Goal: Task Accomplishment & Management: Use online tool/utility

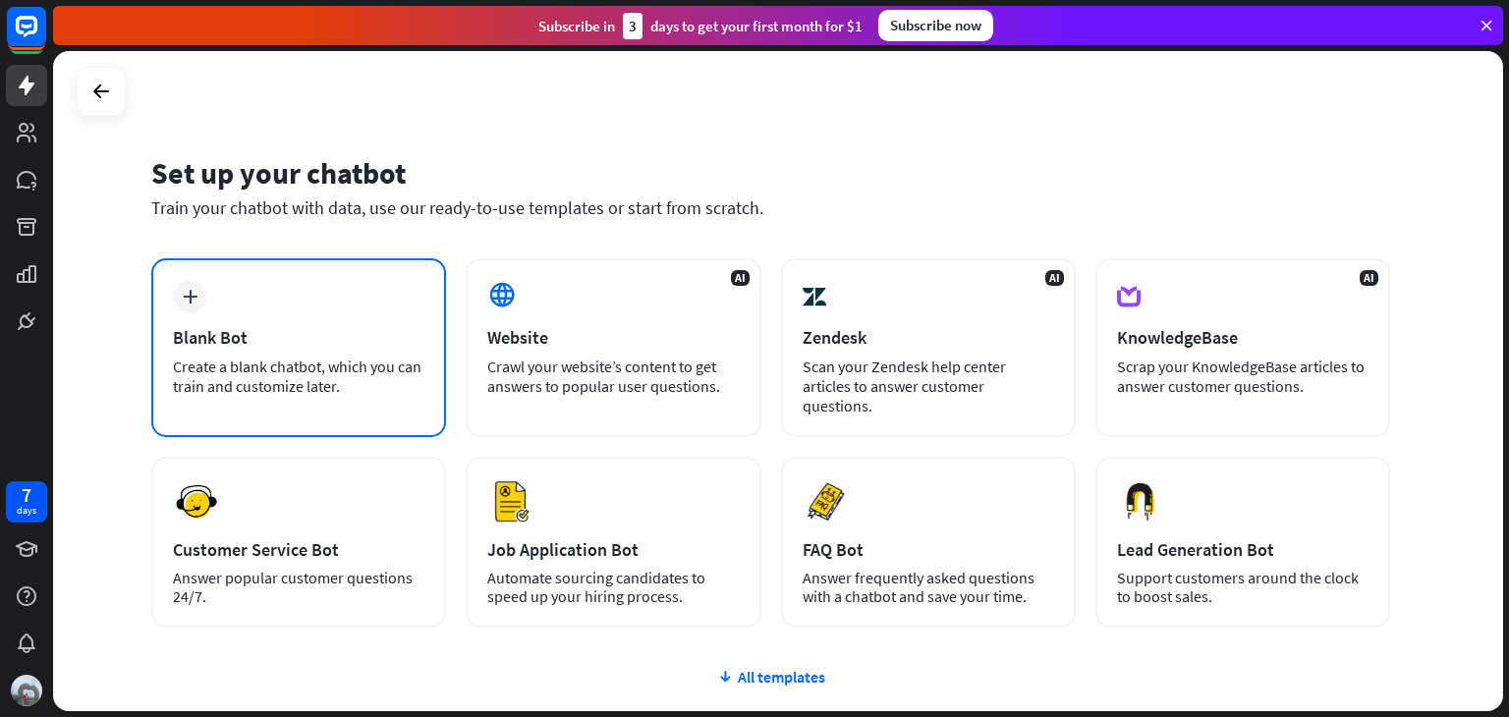
click at [379, 329] on div "Blank Bot" at bounding box center [298, 337] width 251 height 23
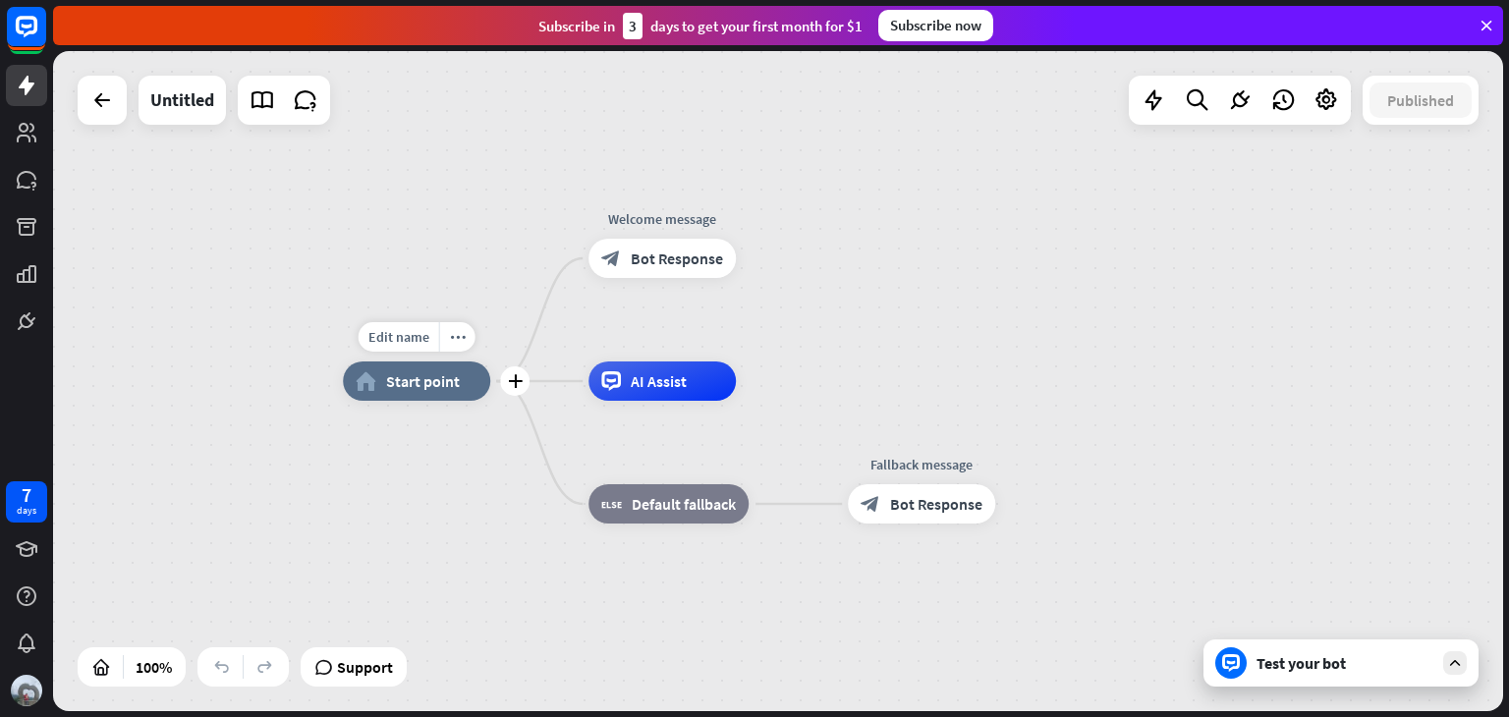
click at [377, 401] on div "Edit name more_horiz plus home_2 Start point" at bounding box center [416, 381] width 147 height 39
click at [456, 349] on div "more_horiz" at bounding box center [457, 336] width 36 height 29
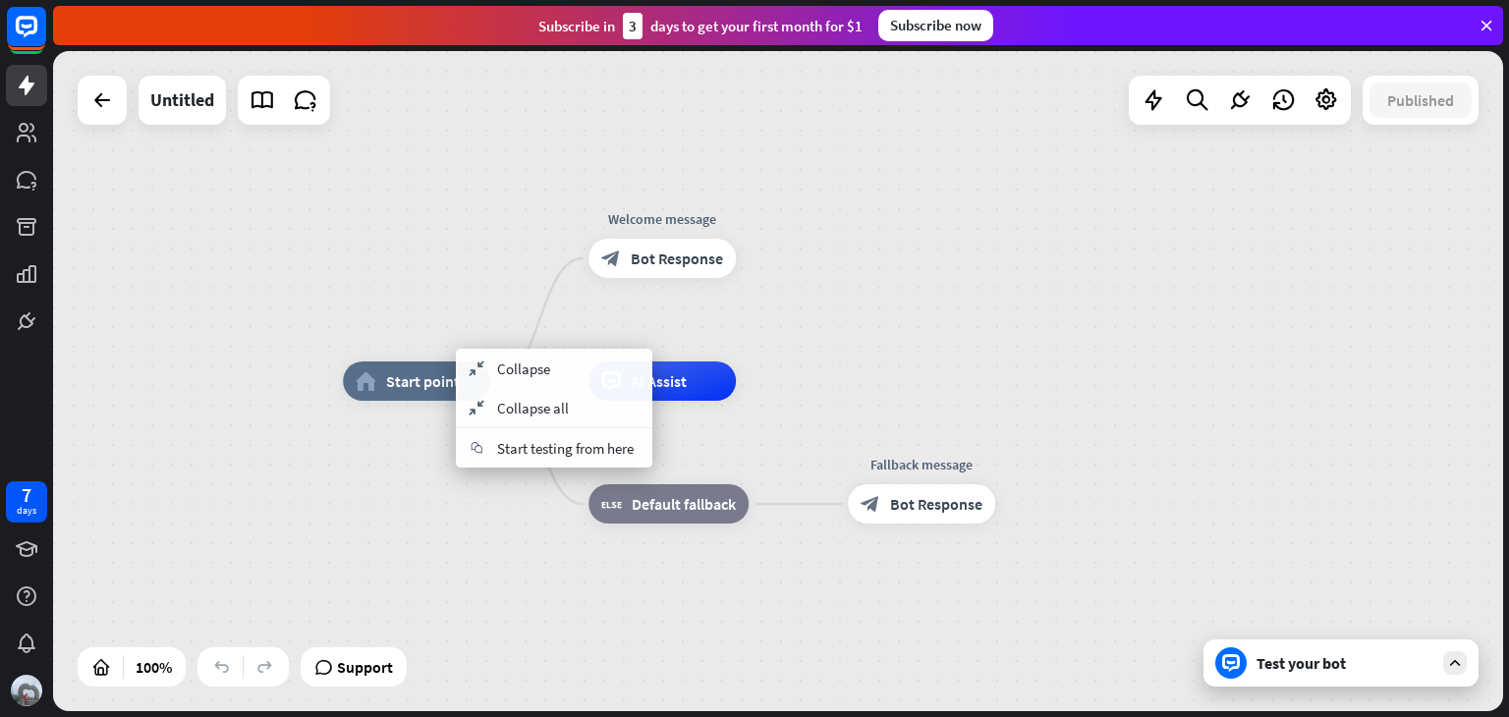
click at [370, 442] on div "home_2 Start point Welcome message block_bot_response Bot Response AI Assist bl…" at bounding box center [1068, 711] width 1450 height 660
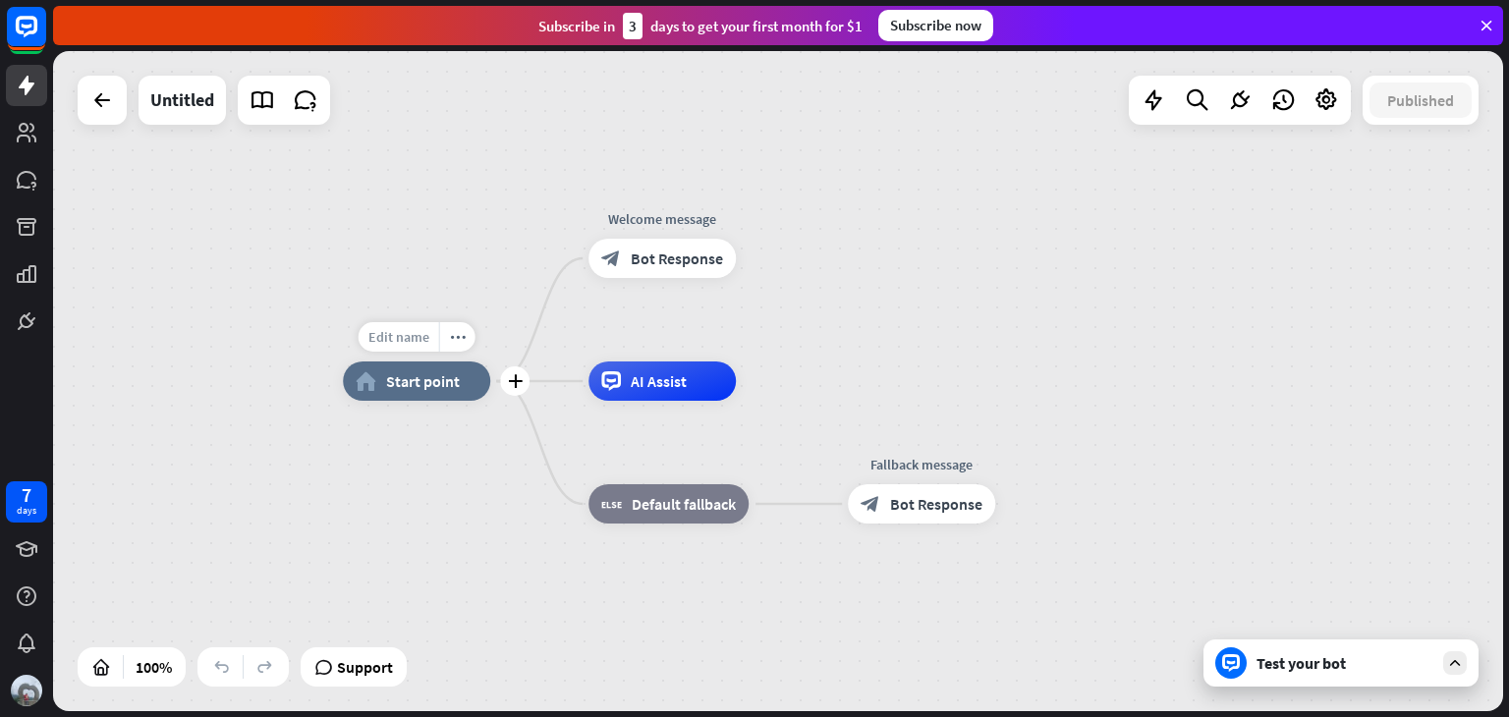
click at [409, 328] on span "Edit name" at bounding box center [398, 337] width 61 height 18
click at [391, 507] on div "home_2 Start point Welcome message block_bot_response Bot Response AI Assist bl…" at bounding box center [1068, 711] width 1450 height 660
click at [518, 382] on icon "plus" at bounding box center [515, 381] width 15 height 14
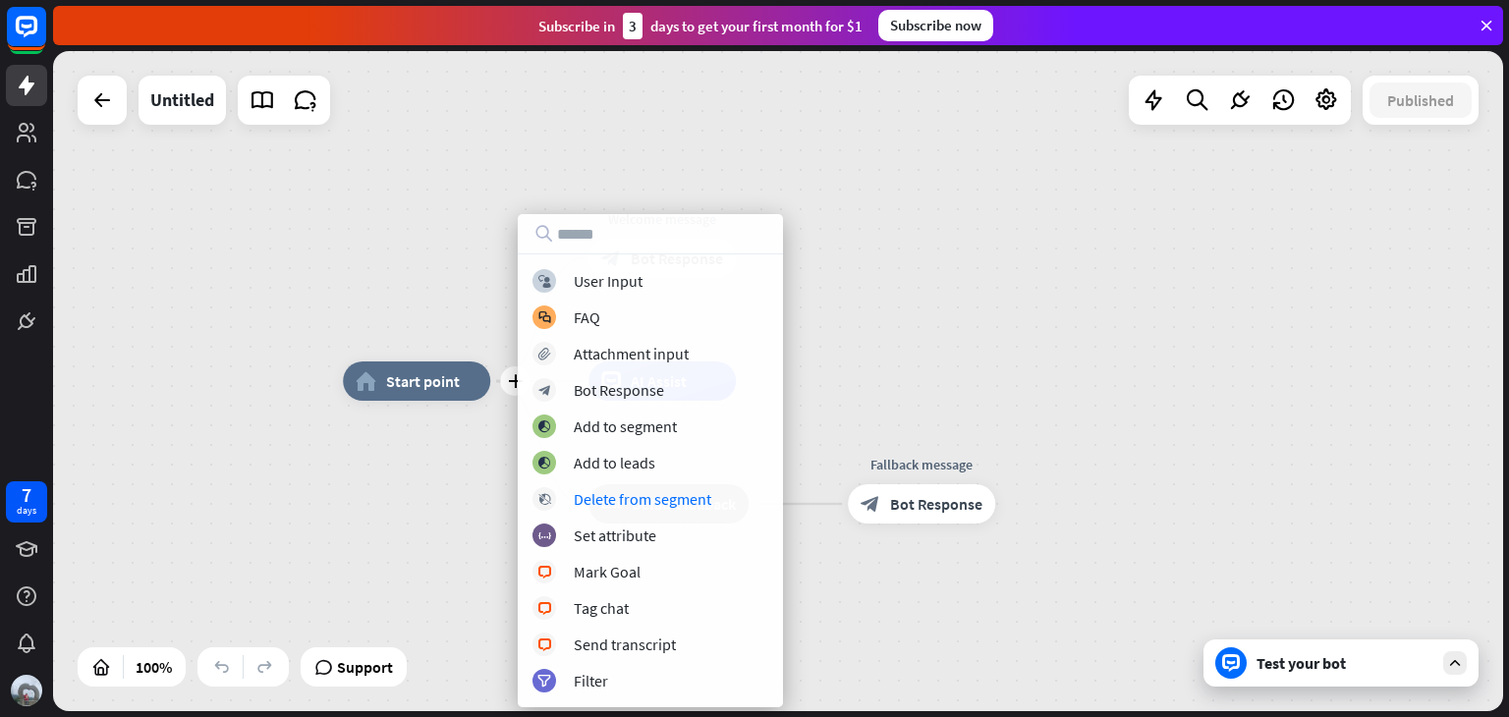
click at [321, 537] on div "plus home_2 Start point Welcome message block_bot_response Bot Response AI Assi…" at bounding box center [778, 381] width 1450 height 660
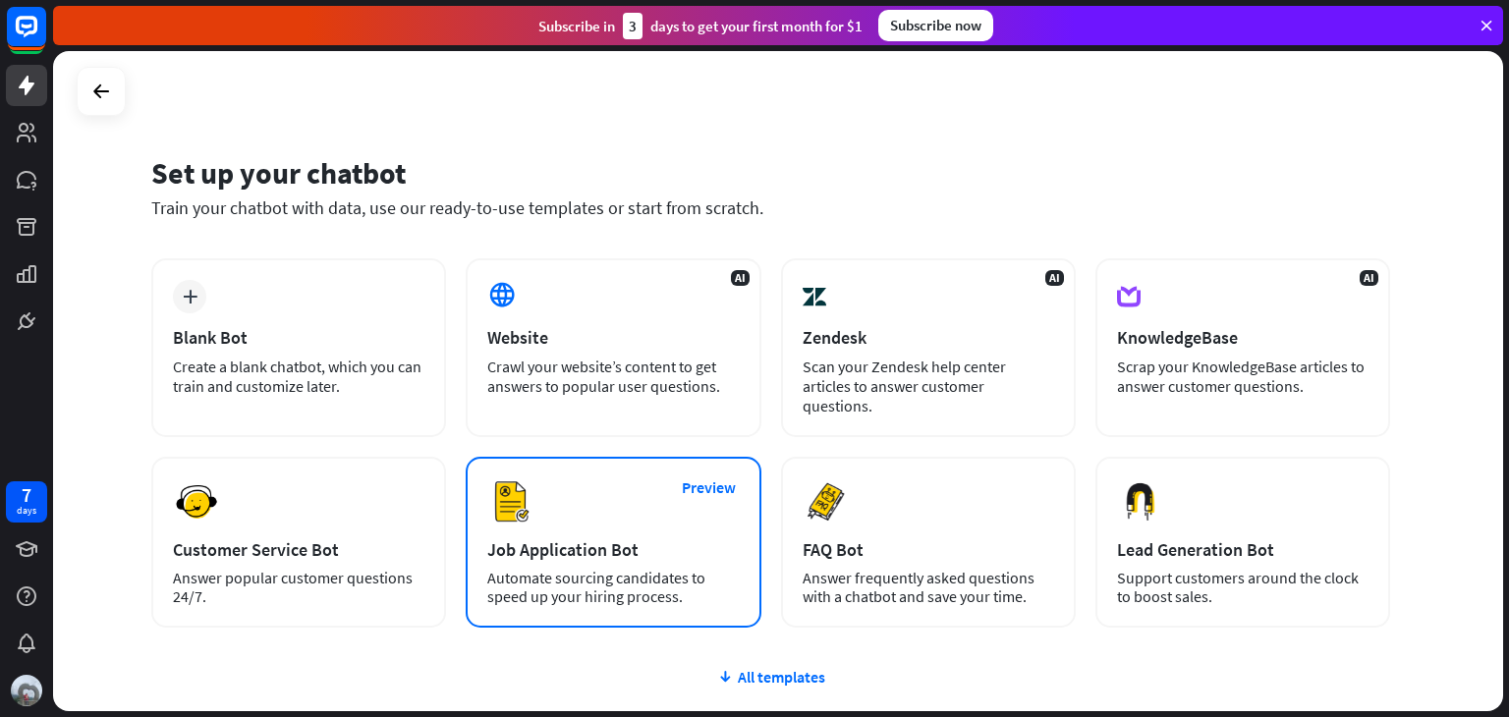
click at [613, 578] on div "Automate sourcing candidates to speed up your hiring process." at bounding box center [612, 587] width 251 height 37
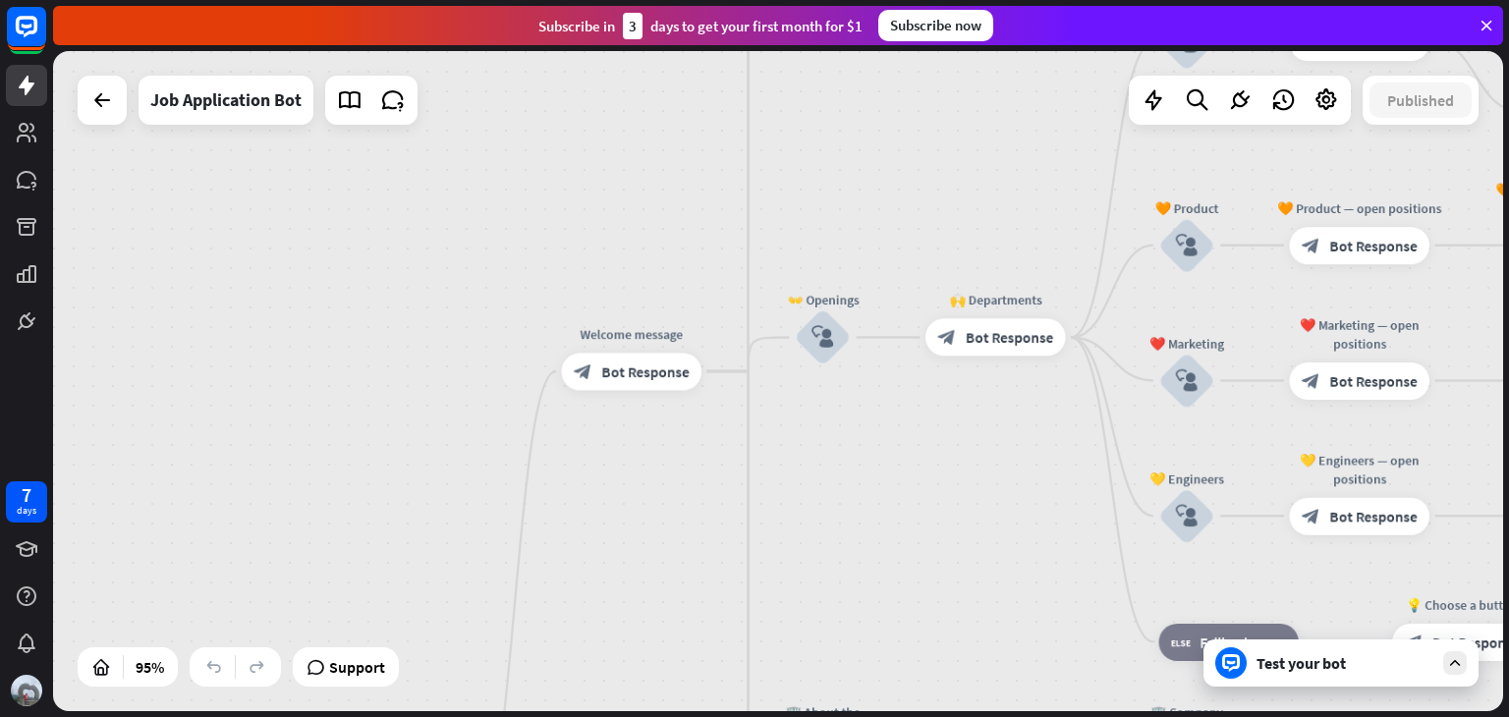
drag, startPoint x: 872, startPoint y: 115, endPoint x: 829, endPoint y: 575, distance: 461.8
click at [829, 575] on div "home_2 Start point Welcome message block_bot_response Bot Response ✨ Main menu …" at bounding box center [778, 381] width 1450 height 660
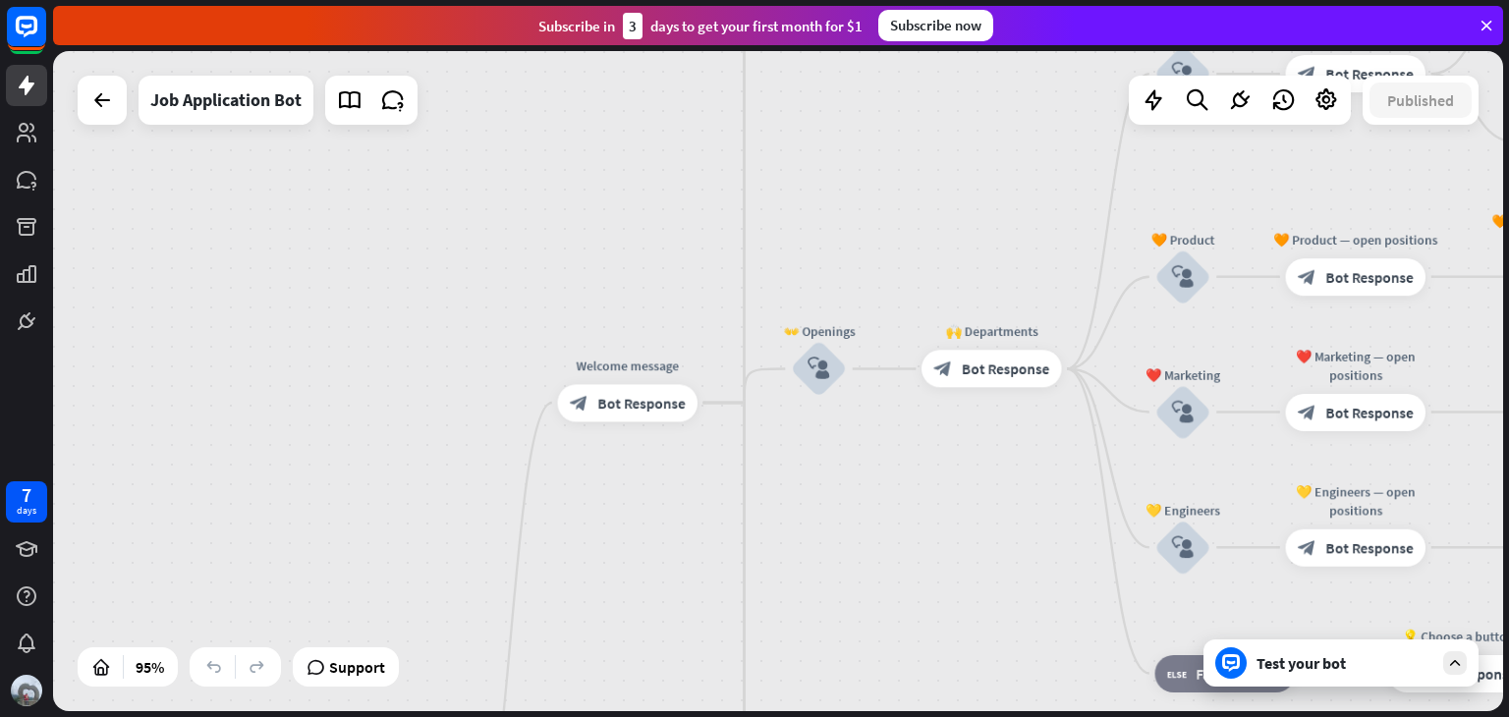
drag, startPoint x: 832, startPoint y: 445, endPoint x: 843, endPoint y: 613, distance: 168.3
click at [843, 613] on div "home_2 Start point Welcome message block_bot_response Bot Response ✨ Main menu …" at bounding box center [778, 381] width 1450 height 660
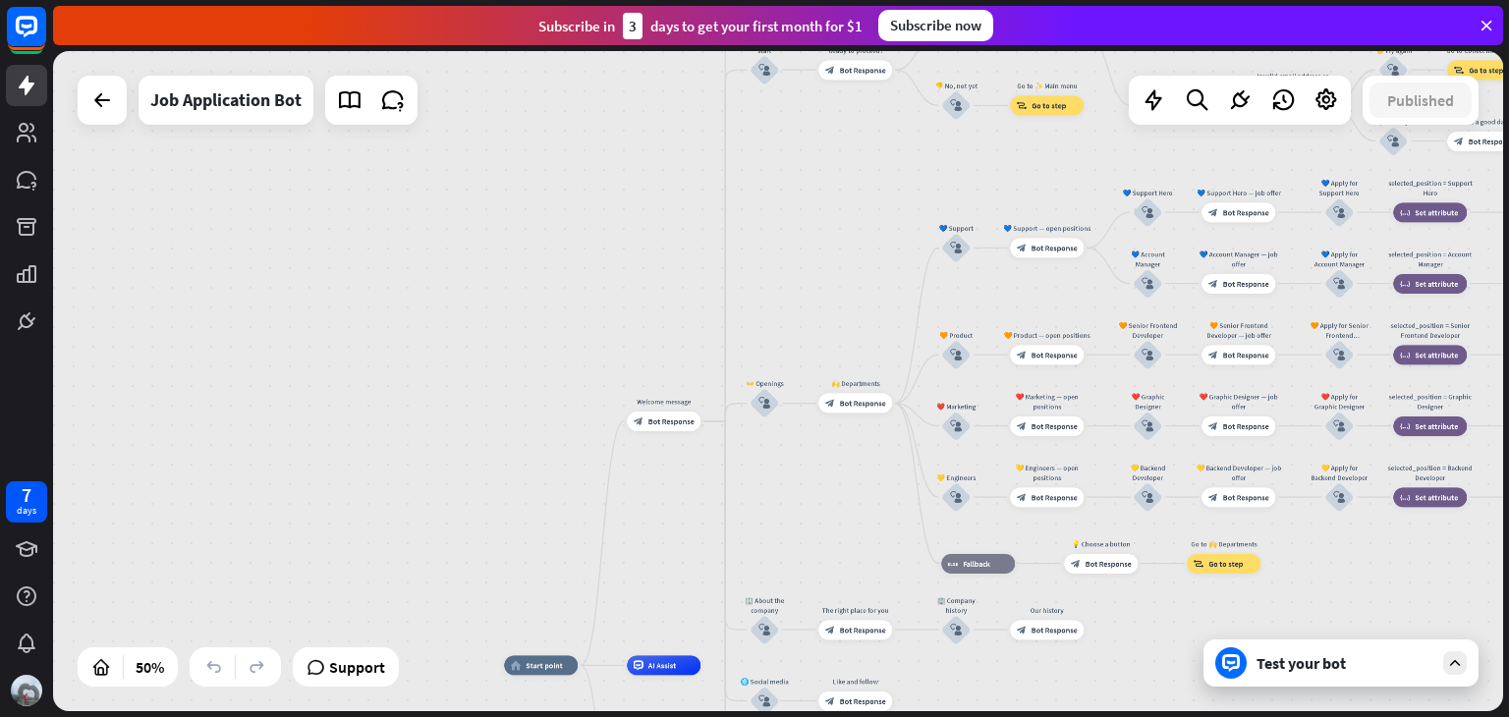
drag, startPoint x: 940, startPoint y: 203, endPoint x: 841, endPoint y: 192, distance: 99.9
click at [841, 192] on div "home_2 Start point Welcome message block_bot_response Bot Response ✨ Main menu …" at bounding box center [778, 381] width 1450 height 660
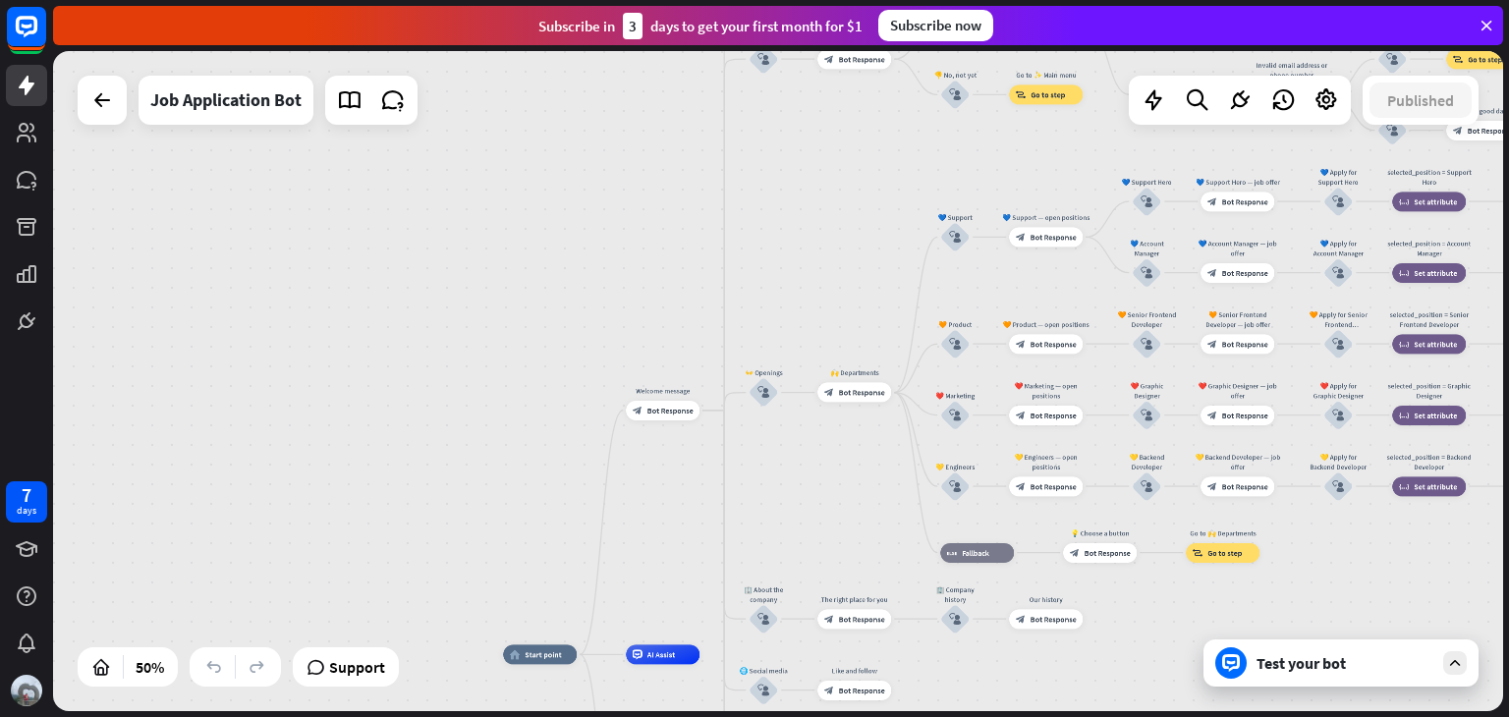
drag, startPoint x: 852, startPoint y: 528, endPoint x: 845, endPoint y: 309, distance: 218.2
click at [845, 309] on div "home_2 Start point Welcome message block_bot_response Bot Response ✨ Main menu …" at bounding box center [778, 381] width 1450 height 660
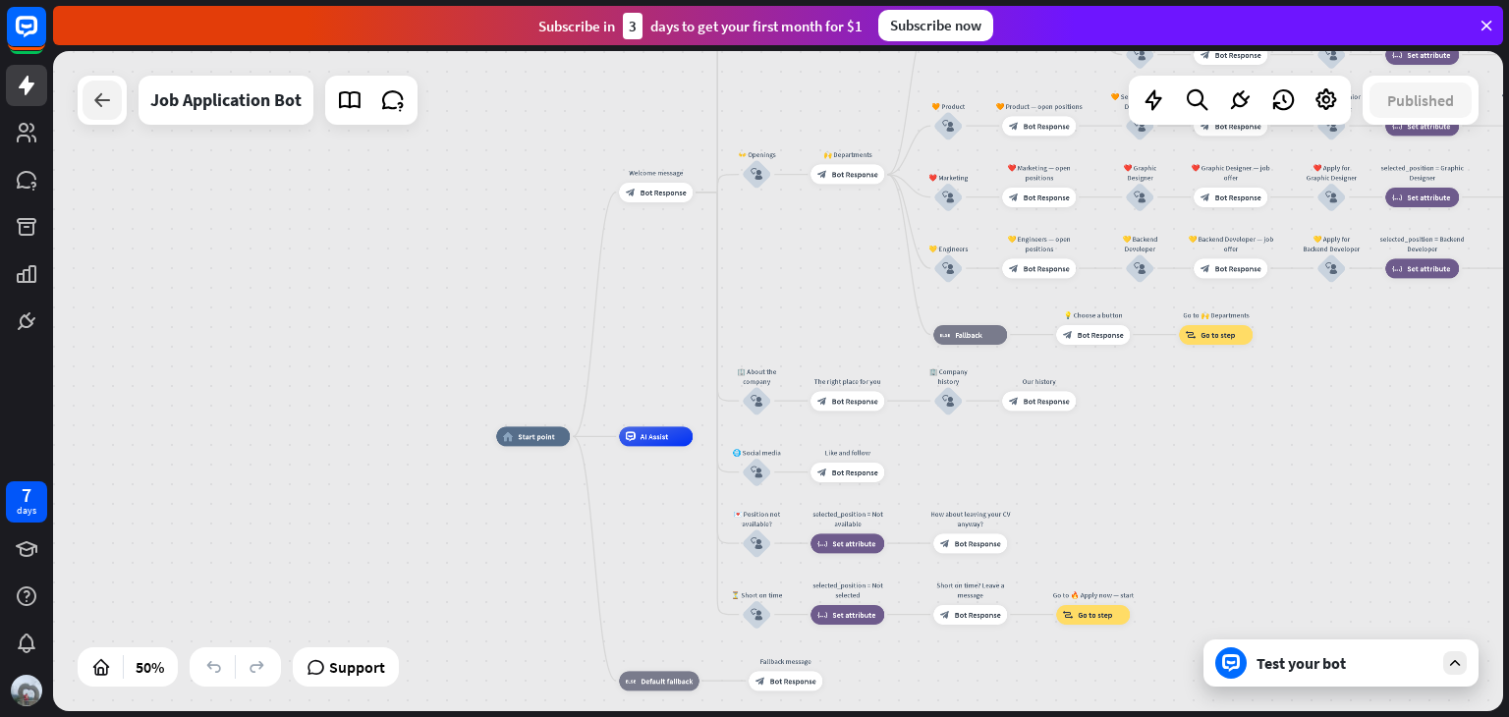
click at [103, 103] on icon at bounding box center [102, 100] width 24 height 24
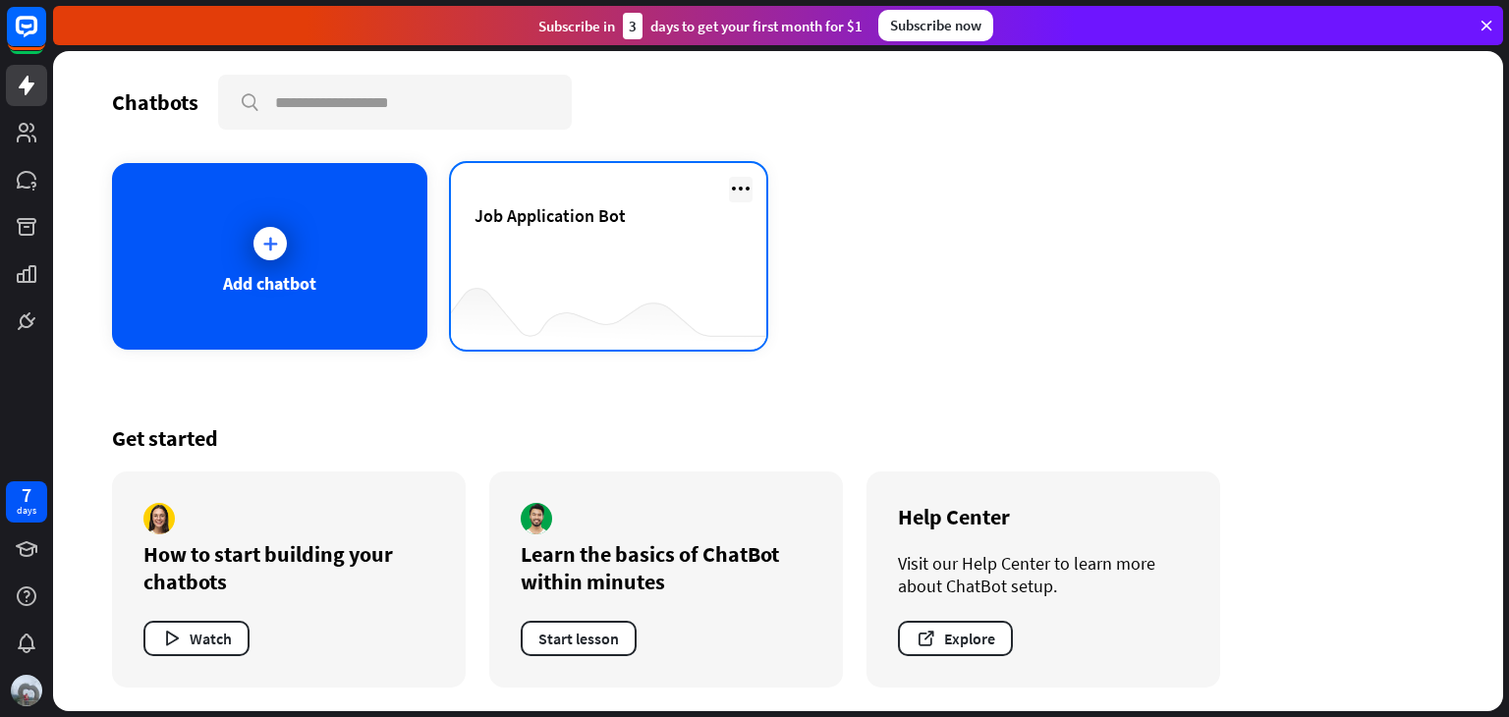
click at [735, 198] on icon at bounding box center [741, 189] width 24 height 24
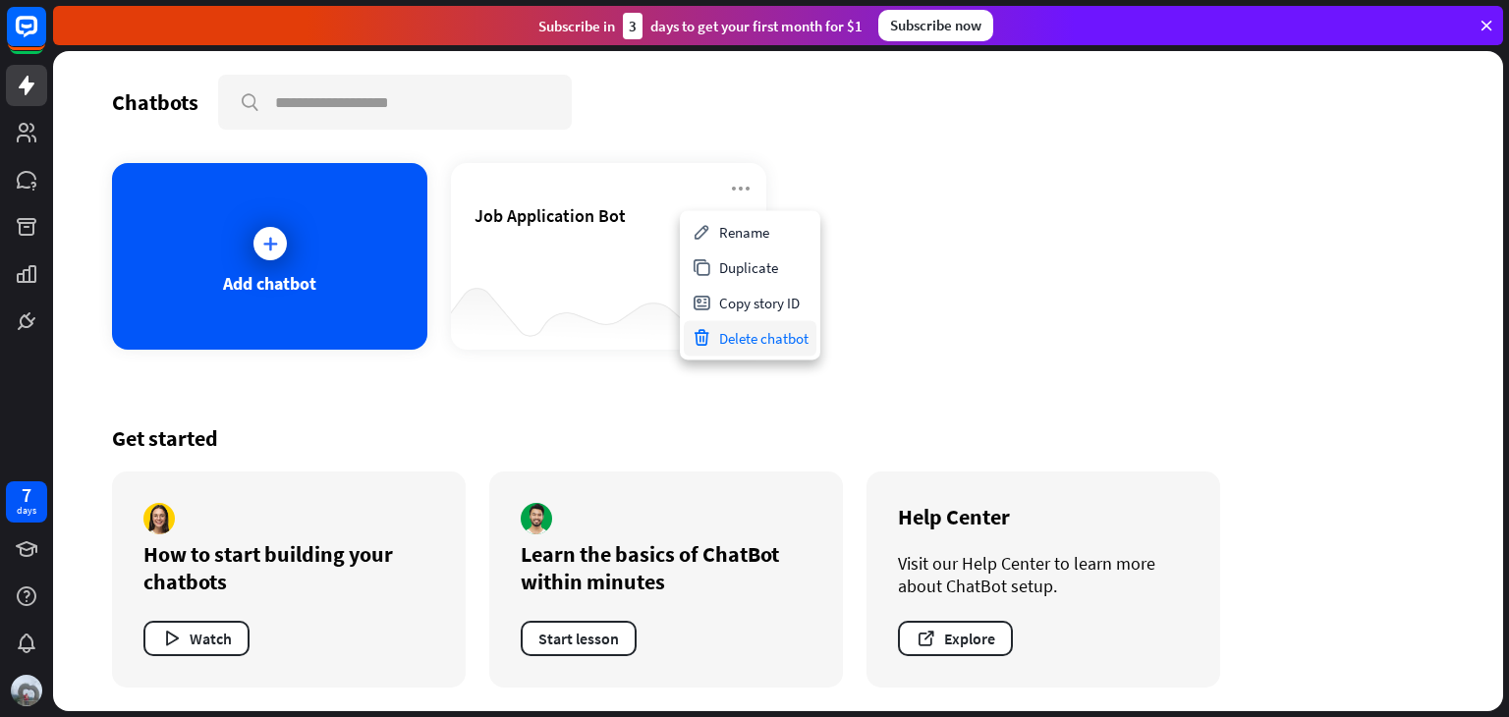
click at [756, 346] on div "Delete chatbot" at bounding box center [750, 337] width 133 height 35
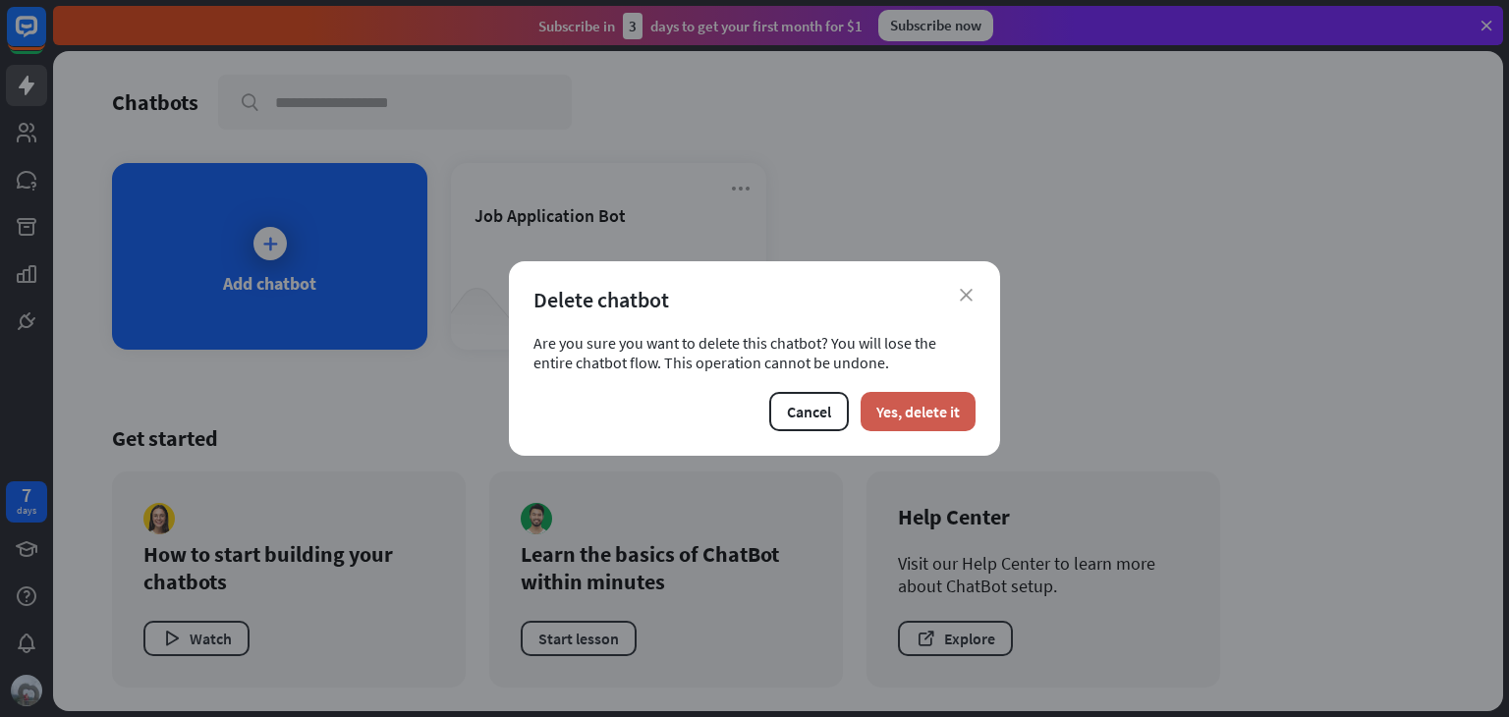
click at [921, 411] on button "Yes, delete it" at bounding box center [918, 411] width 115 height 39
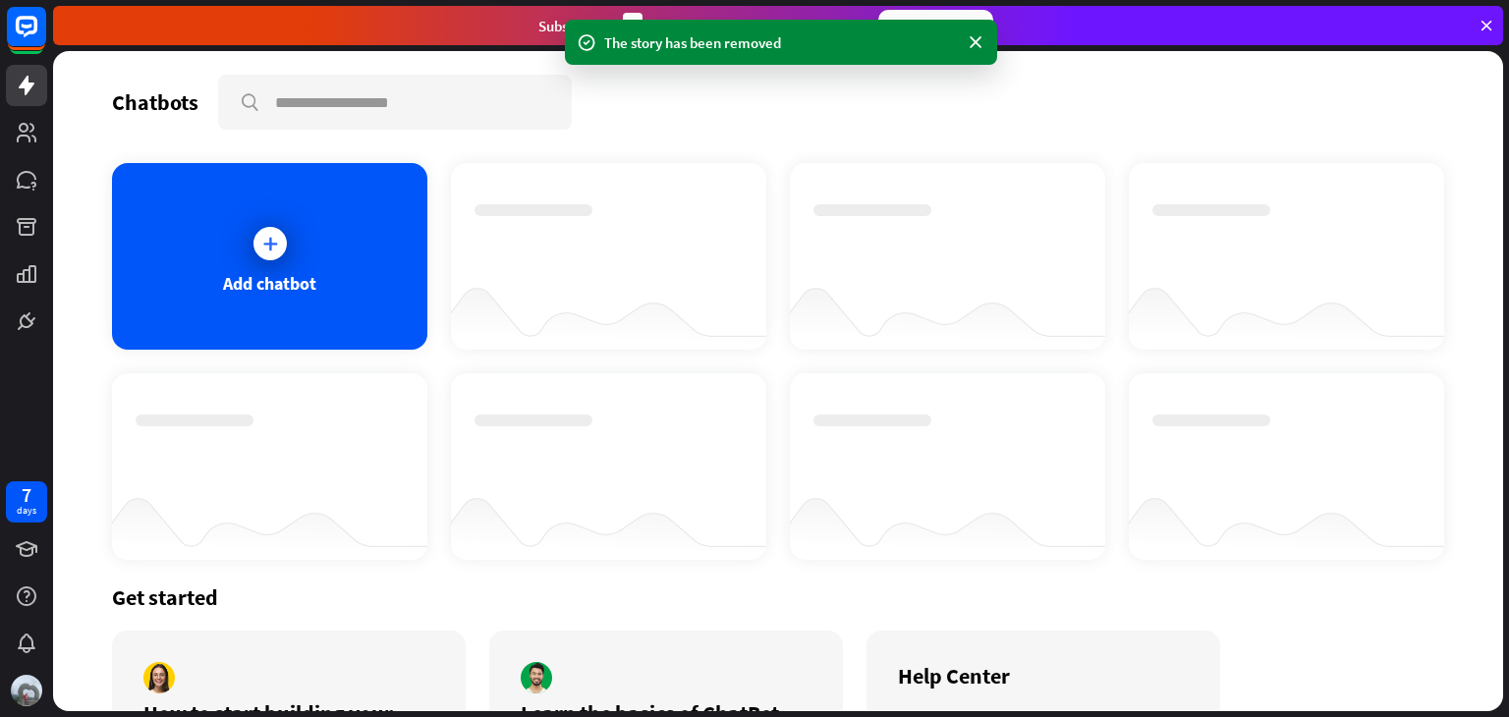
click at [293, 254] on div "Add chatbot" at bounding box center [269, 256] width 315 height 187
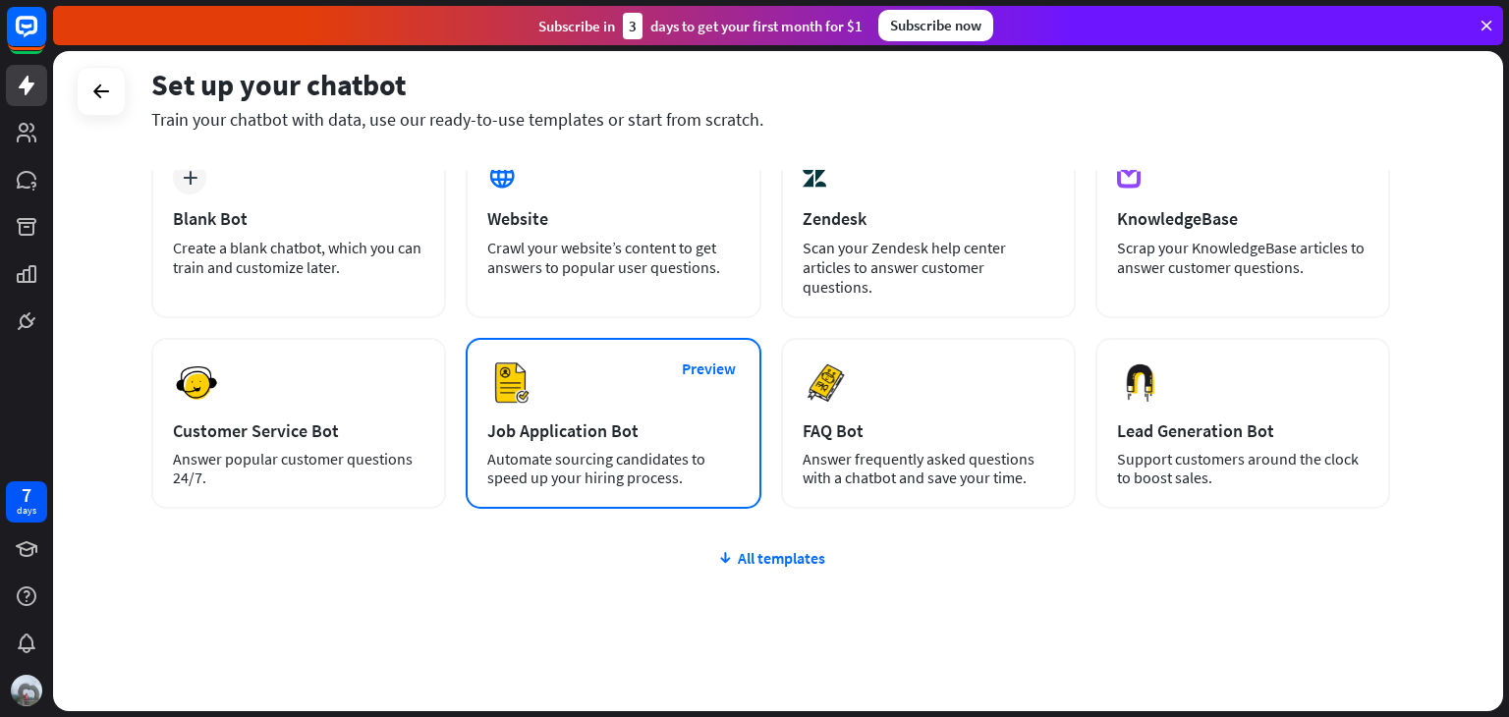
scroll to position [131, 0]
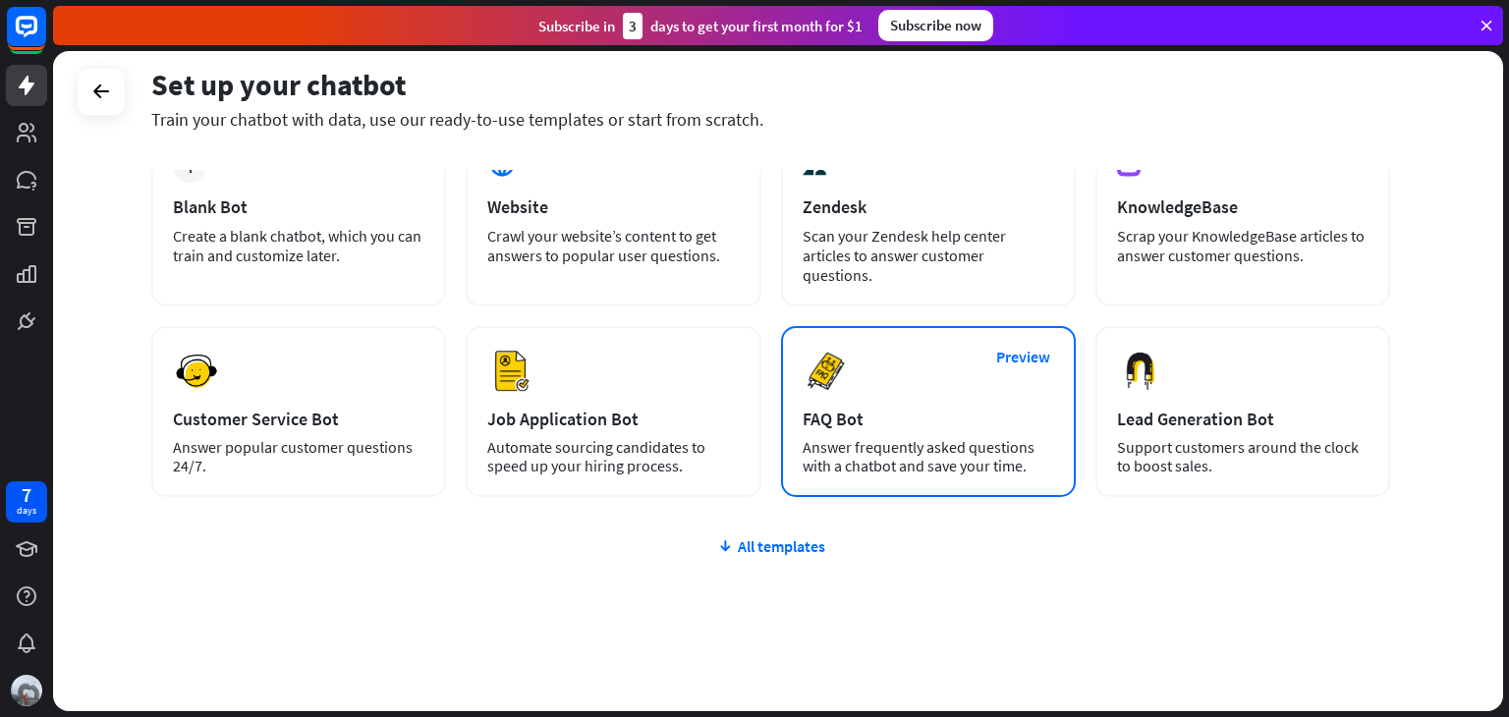
click at [873, 408] on div "FAQ Bot" at bounding box center [928, 419] width 251 height 23
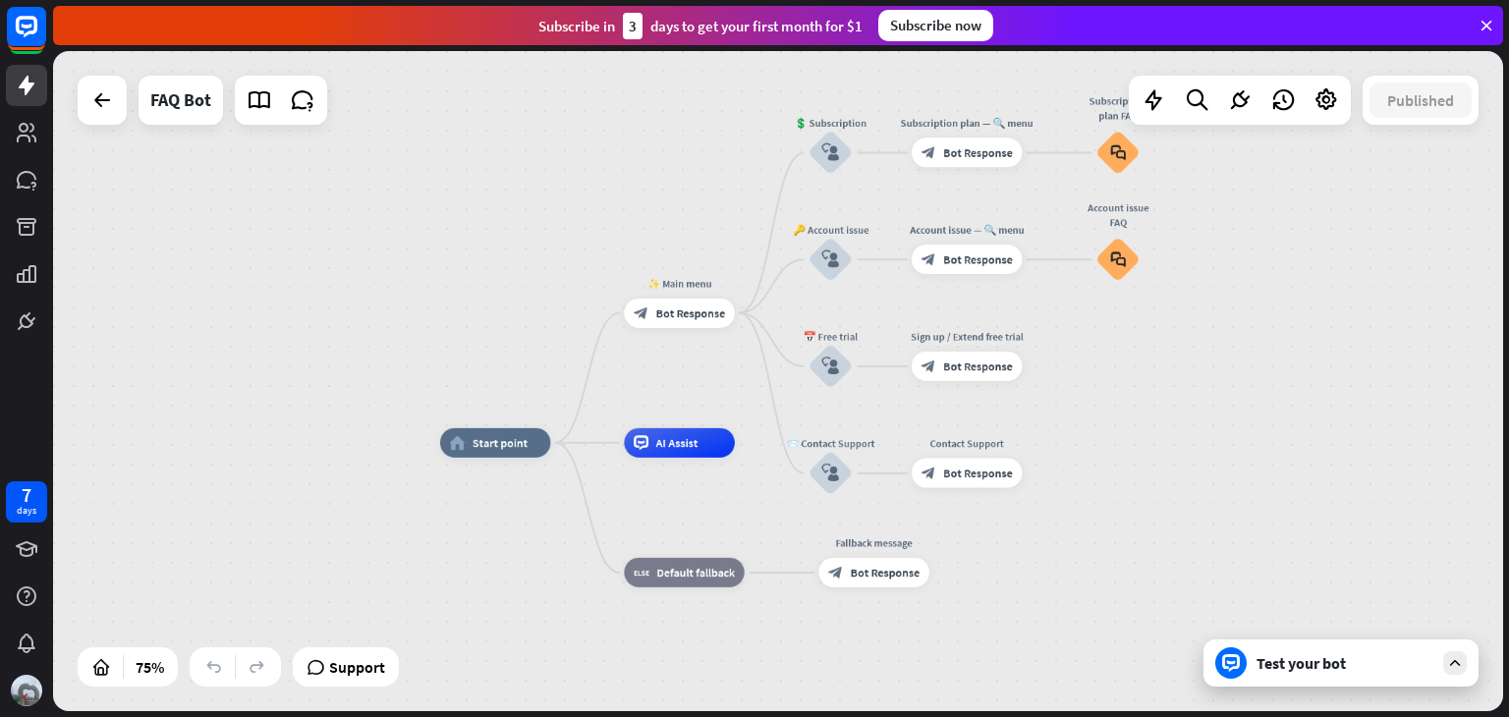
drag, startPoint x: 499, startPoint y: 383, endPoint x: 529, endPoint y: 276, distance: 111.3
click at [529, 276] on div "home_2 Start point ✨ Main menu block_bot_response Bot Response 💲 Subscription b…" at bounding box center [778, 381] width 1450 height 660
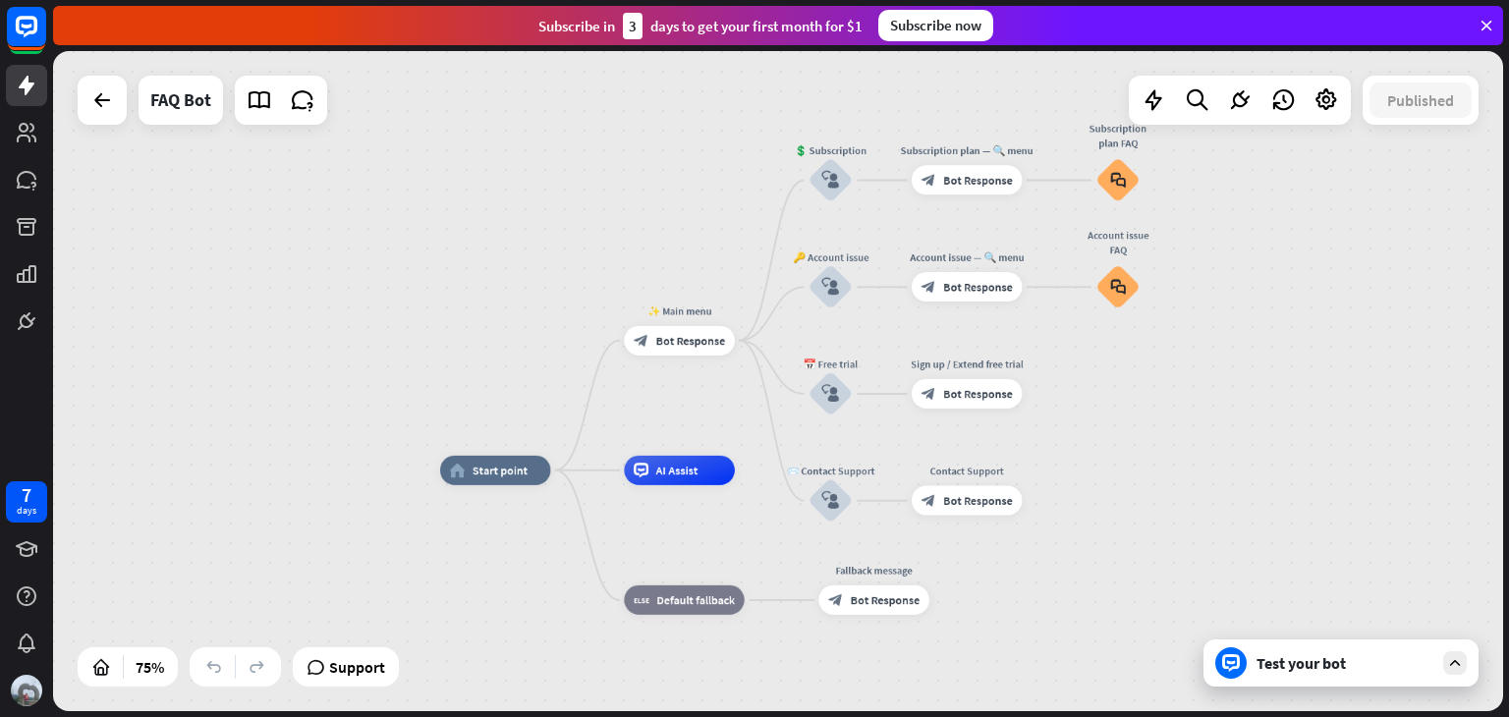
click at [533, 323] on div "home_2 Start point ✨ Main menu block_bot_response Bot Response 💲 Subscription b…" at bounding box center [778, 381] width 1450 height 660
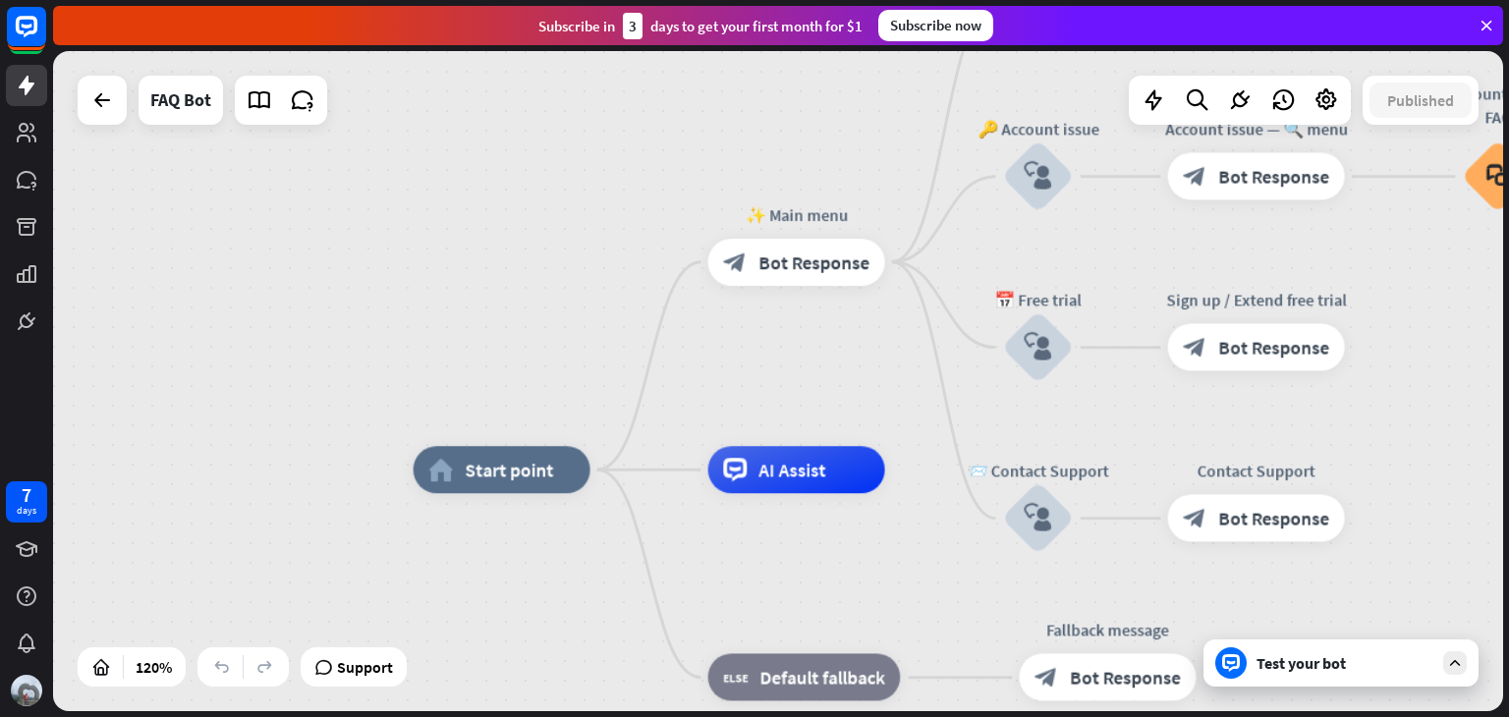
drag, startPoint x: 506, startPoint y: 342, endPoint x: 527, endPoint y: 260, distance: 84.1
click at [528, 217] on div "home_2 Start point ✨ Main menu block_bot_response Bot Response 💲 Subscription b…" at bounding box center [778, 381] width 1450 height 660
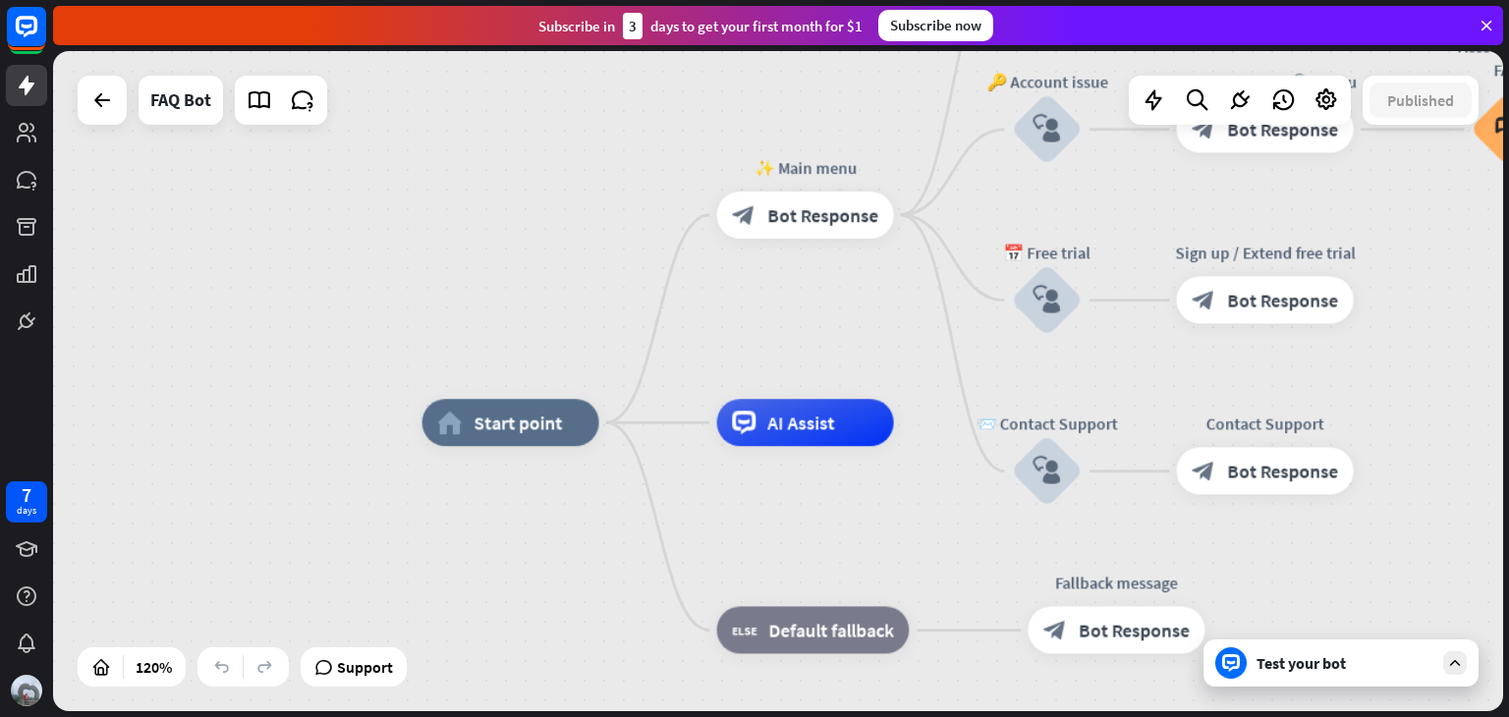
drag, startPoint x: 523, startPoint y: 229, endPoint x: 519, endPoint y: 206, distance: 22.9
click at [519, 206] on div "home_2 Start point ✨ Main menu block_bot_response Bot Response 💲 Subscription b…" at bounding box center [778, 381] width 1450 height 660
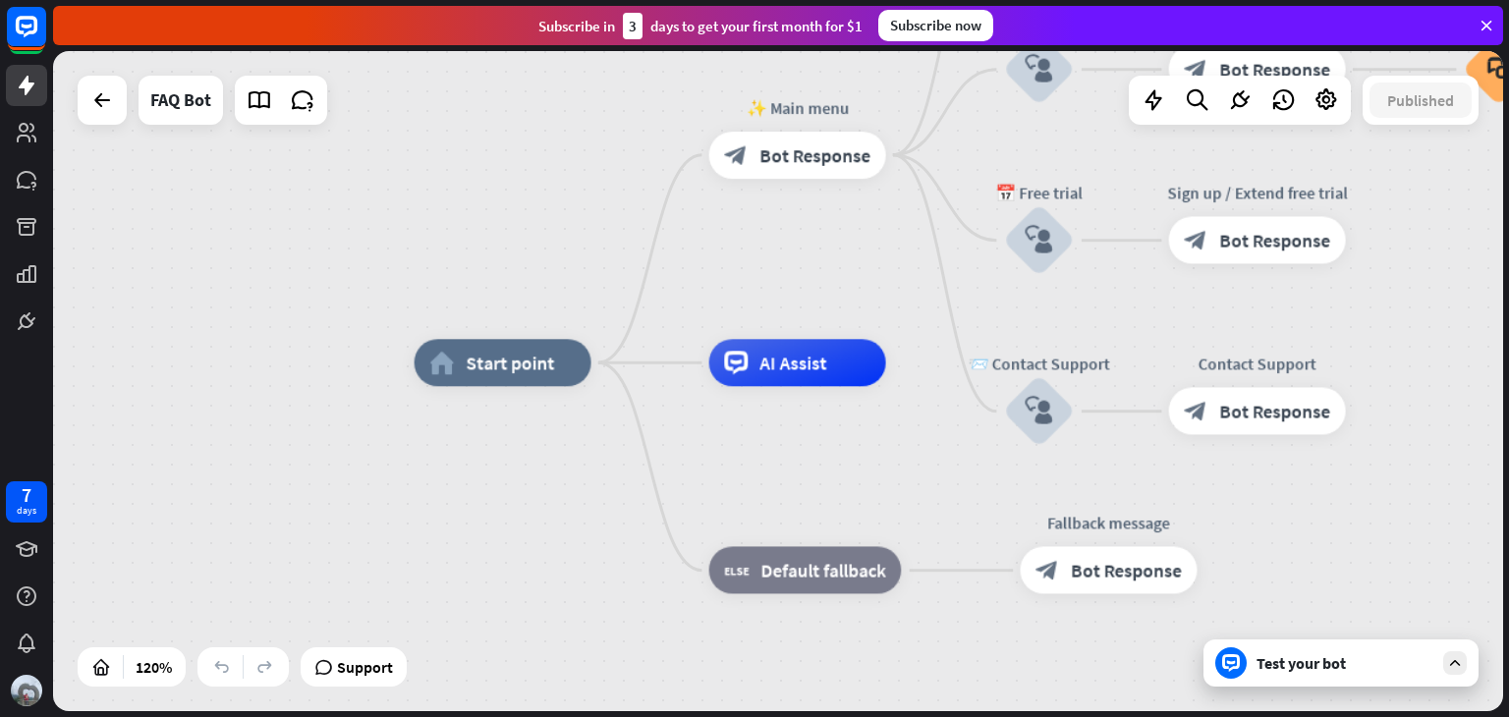
drag, startPoint x: 512, startPoint y: 253, endPoint x: 507, endPoint y: 217, distance: 36.7
click at [507, 217] on div "home_2 Start point ✨ Main menu block_bot_response Bot Response 💲 Subscription b…" at bounding box center [778, 381] width 1450 height 660
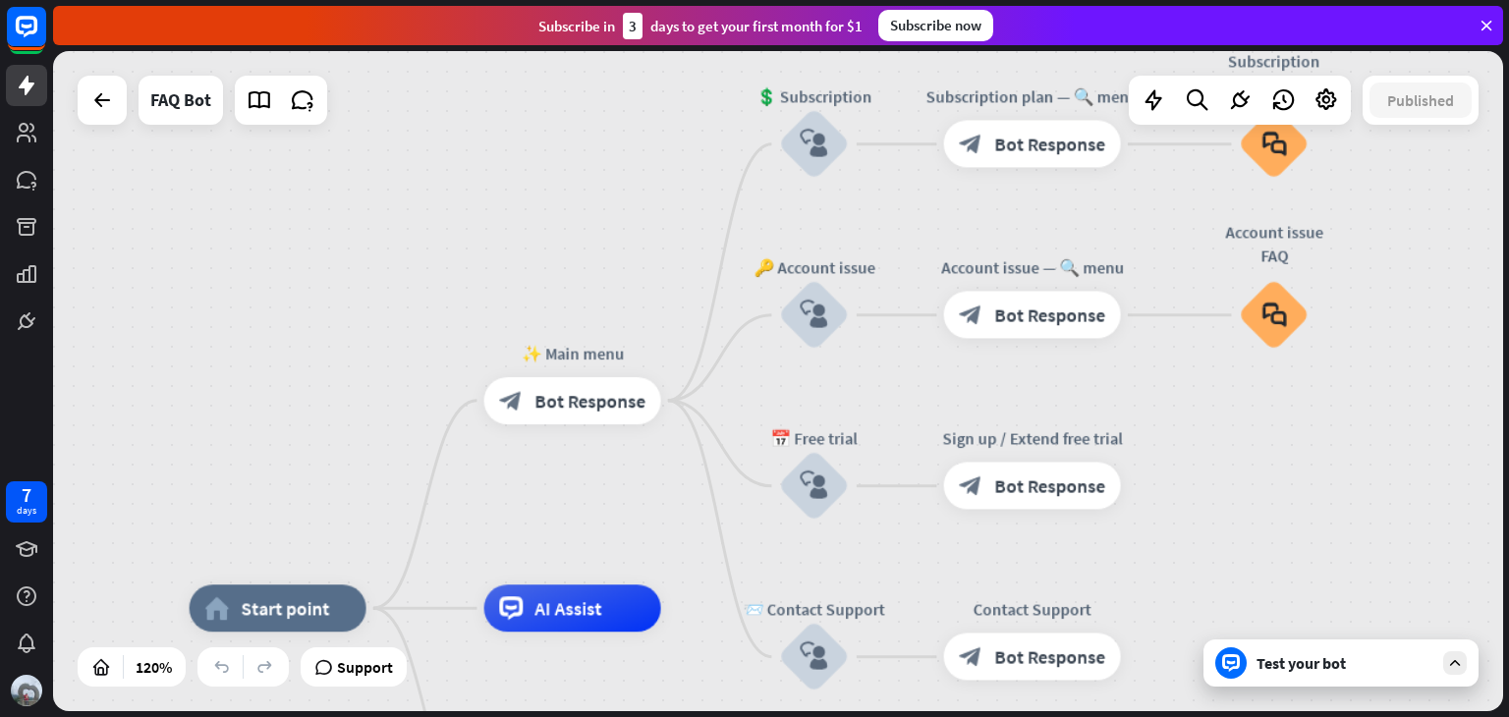
drag, startPoint x: 507, startPoint y: 217, endPoint x: 287, endPoint y: 499, distance: 357.6
click at [287, 499] on div "home_2 Start point ✨ Main menu block_bot_response Bot Response 💲 Subscription b…" at bounding box center [778, 381] width 1450 height 660
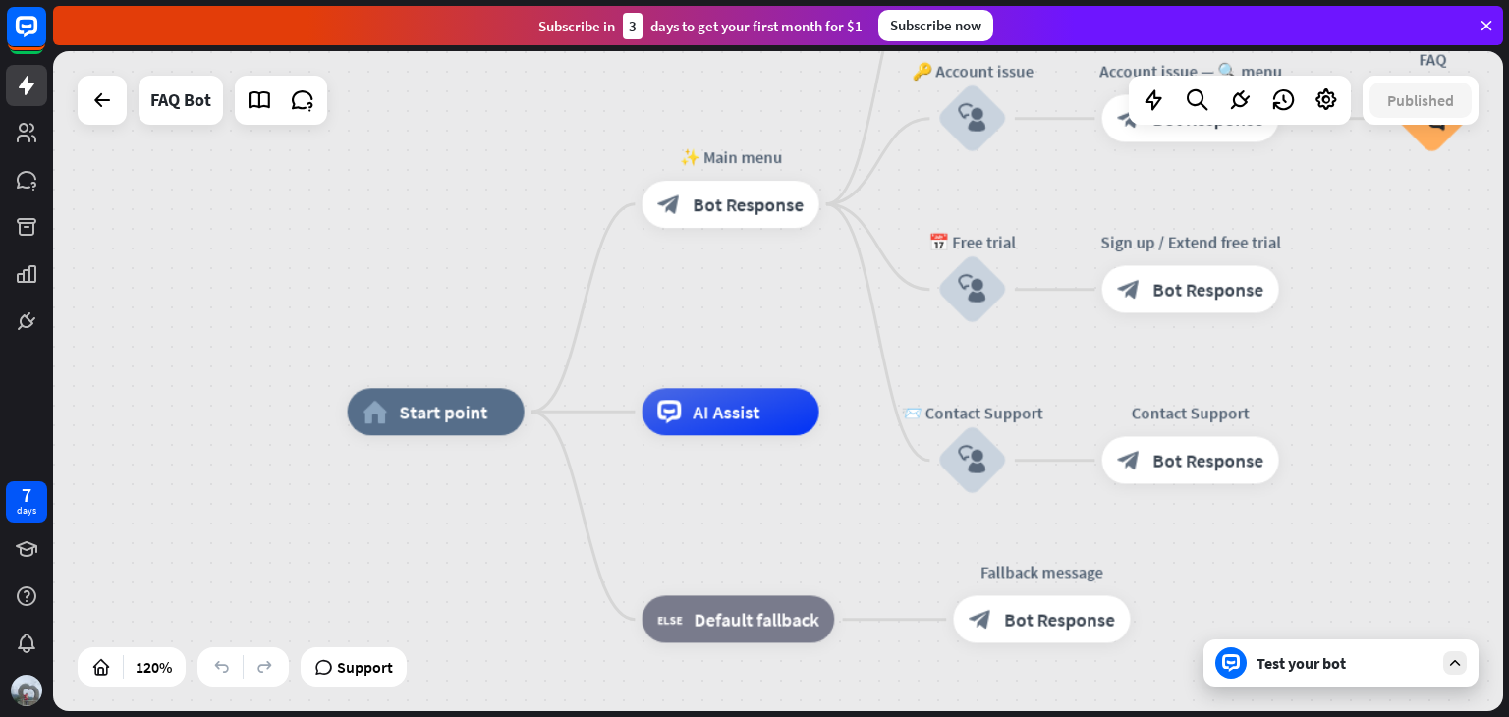
drag, startPoint x: 364, startPoint y: 378, endPoint x: 527, endPoint y: 162, distance: 270.1
click at [527, 162] on div "home_2 Start point ✨ Main menu block_bot_response Bot Response 💲 Subscription b…" at bounding box center [778, 381] width 1450 height 660
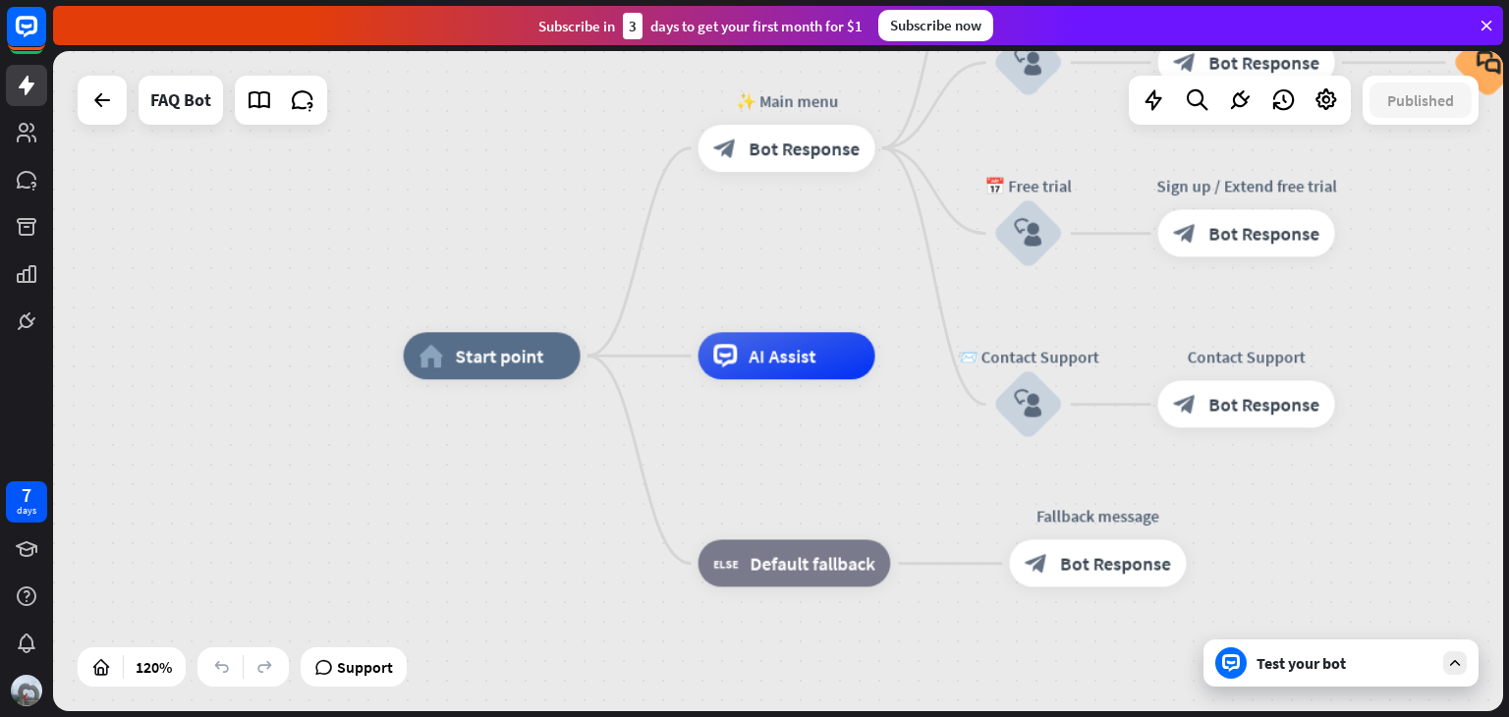
drag, startPoint x: 483, startPoint y: 242, endPoint x: 539, endPoint y: 186, distance: 79.2
click at [539, 186] on div "home_2 Start point ✨ Main menu block_bot_response Bot Response 💲 Subscription b…" at bounding box center [778, 381] width 1450 height 660
click at [107, 102] on icon at bounding box center [102, 100] width 24 height 24
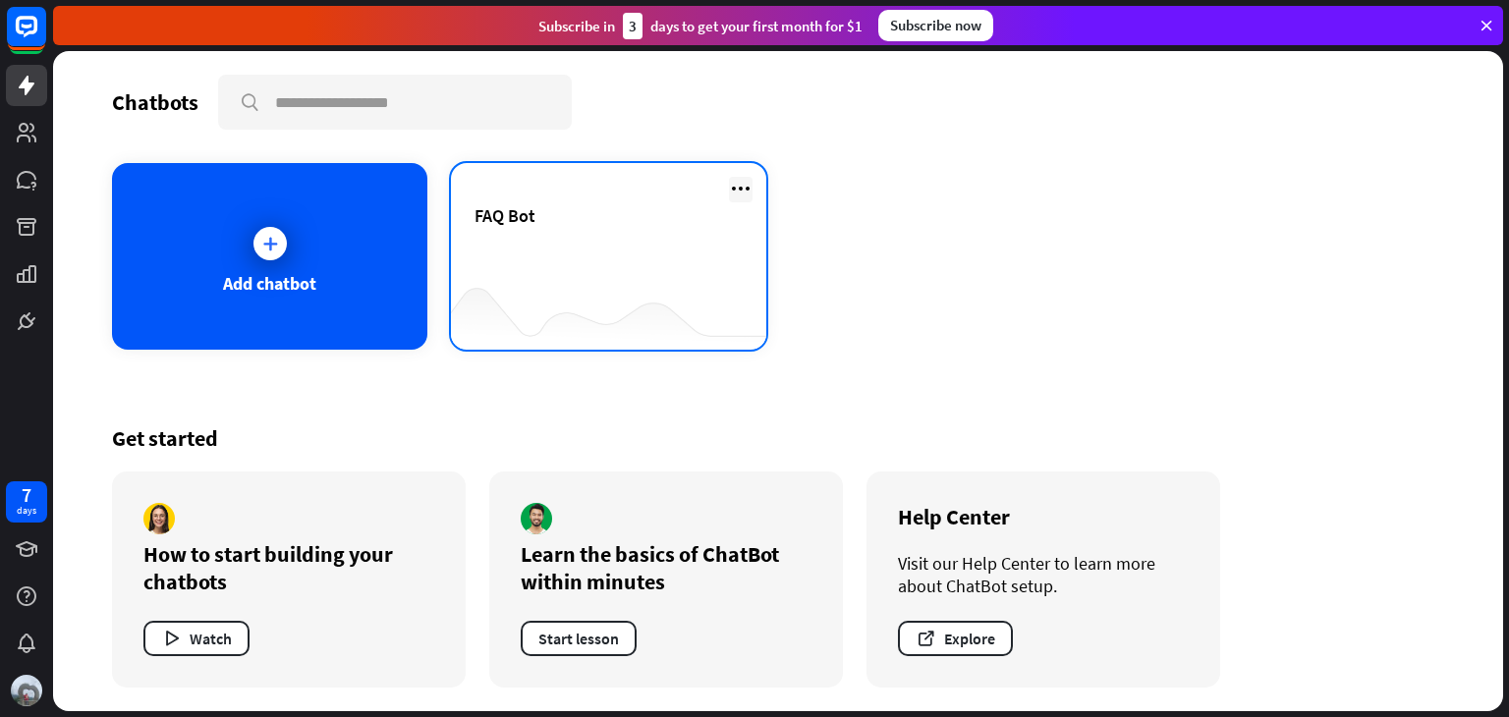
click at [739, 190] on icon at bounding box center [741, 189] width 24 height 24
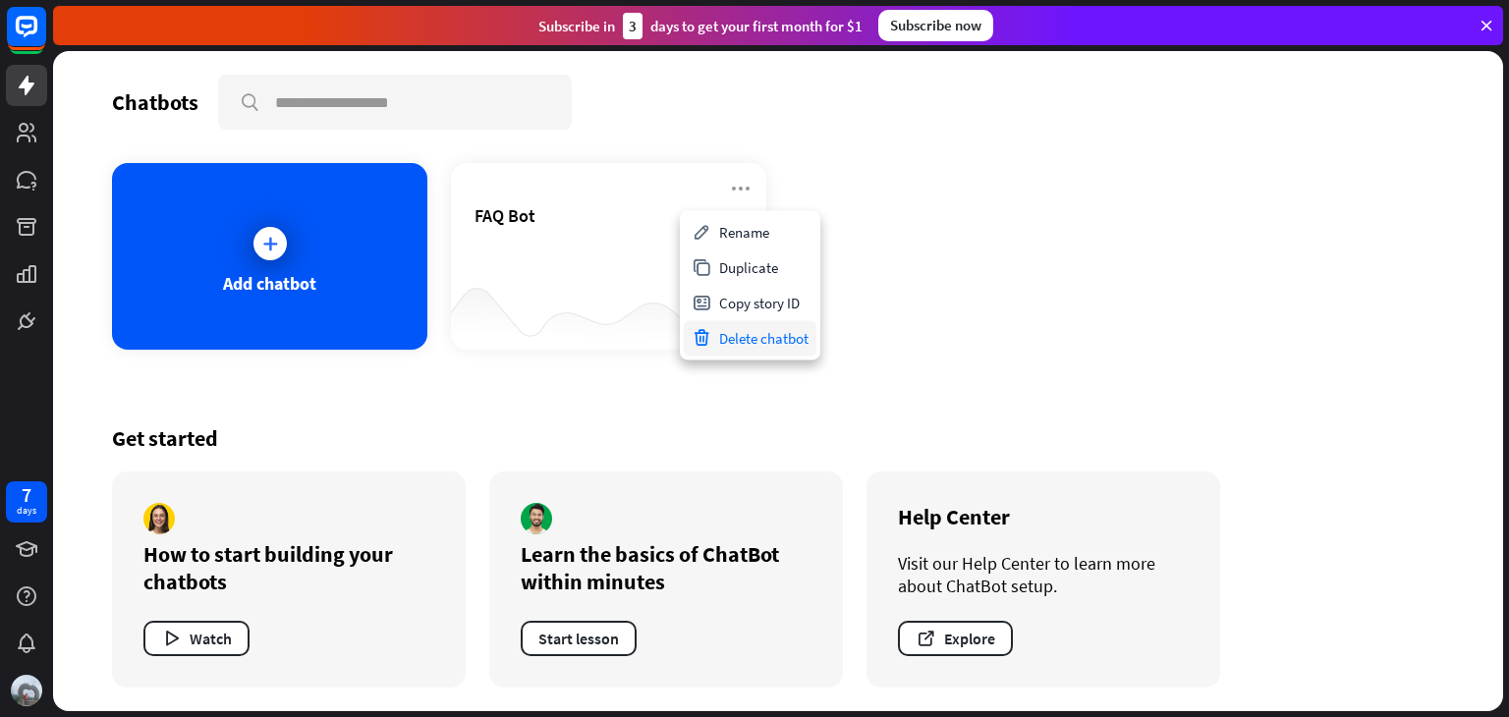
click at [758, 347] on div "Delete chatbot" at bounding box center [750, 337] width 133 height 35
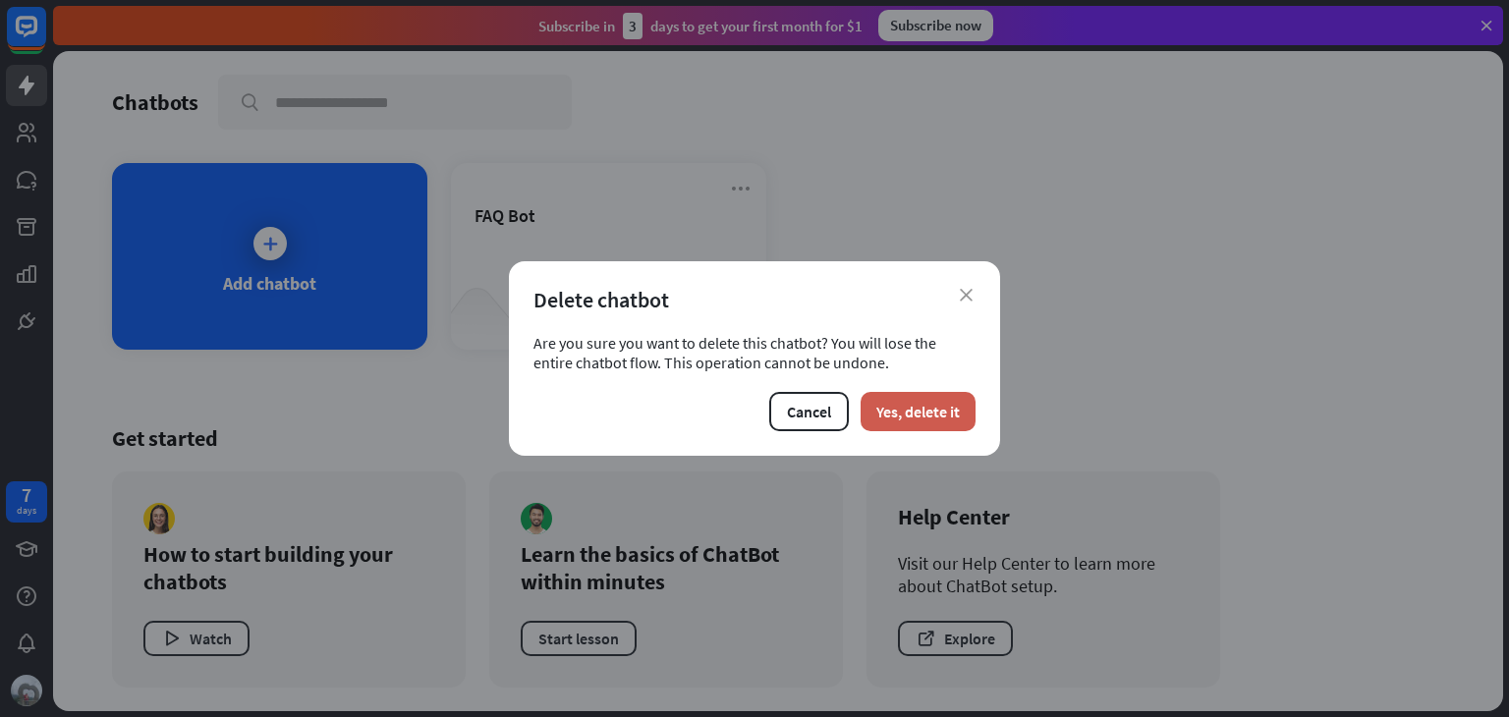
click at [972, 401] on button "Yes, delete it" at bounding box center [918, 411] width 115 height 39
